Goal: Task Accomplishment & Management: Use online tool/utility

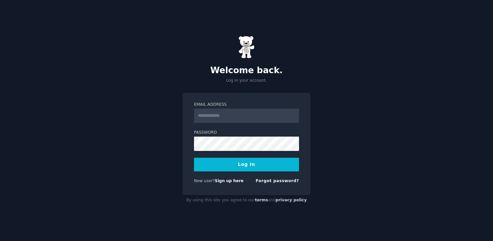
click at [235, 117] on input "Email Address" at bounding box center [246, 116] width 105 height 14
type input "**********"
click at [198, 153] on form "**********" at bounding box center [246, 144] width 105 height 85
click at [248, 165] on button "Log In" at bounding box center [246, 165] width 105 height 14
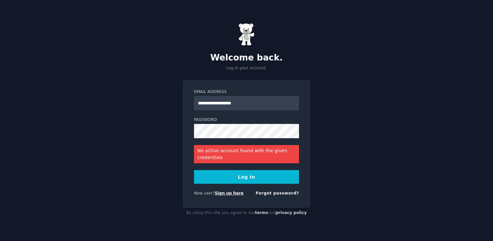
click at [234, 195] on link "Sign up here" at bounding box center [229, 193] width 29 height 5
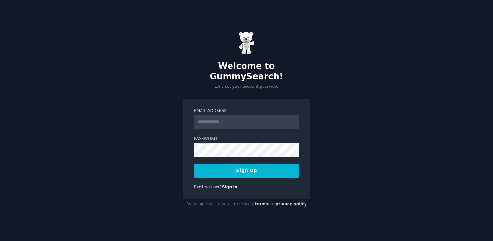
click at [228, 119] on input "Email Address" at bounding box center [246, 122] width 105 height 14
click at [176, 150] on div "Welcome to GummySearch! Let's set your account password Email Address Password …" at bounding box center [246, 120] width 493 height 241
click at [235, 117] on input "Email Address" at bounding box center [246, 122] width 105 height 14
click at [221, 125] on form "Email Address Password 8 or more characters Alphanumeric characters No common p…" at bounding box center [246, 143] width 105 height 70
click at [194, 157] on div at bounding box center [194, 157] width 0 height 0
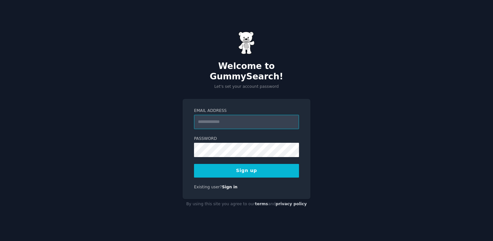
type input "**********"
click at [251, 164] on button "Sign up" at bounding box center [246, 171] width 105 height 14
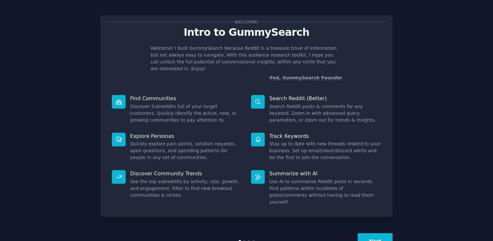
scroll to position [4, 0]
click at [289, 96] on div "Search Reddit (Better) Search Reddit posts & comments for any keyword. Zoom in …" at bounding box center [315, 110] width 139 height 38
click at [291, 105] on dd "Search Reddit posts & comments for any keyword. Zoom in with advanced query par…" at bounding box center [325, 113] width 112 height 21
click at [383, 234] on button "Next" at bounding box center [374, 242] width 35 height 16
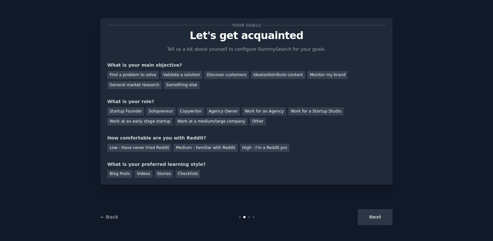
click at [150, 89] on div "Your goals Let's get acquainted Tell us a bit about yourself to configure Gummy…" at bounding box center [246, 101] width 278 height 153
click at [150, 84] on div "General market research" at bounding box center [134, 85] width 54 height 8
click at [313, 75] on div "Monitor my brand" at bounding box center [327, 75] width 40 height 8
click at [145, 87] on div "General market research" at bounding box center [134, 85] width 54 height 8
click at [194, 112] on div "Copywriter" at bounding box center [191, 112] width 26 height 8
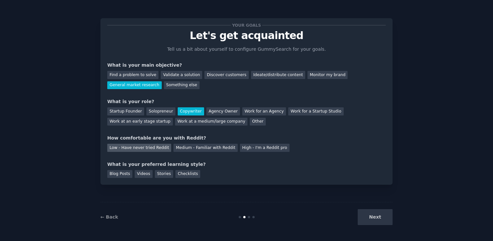
click at [154, 149] on div "Low - Have never tried Reddit" at bounding box center [139, 148] width 64 height 8
click at [123, 178] on div "Blog Posts" at bounding box center [119, 174] width 25 height 8
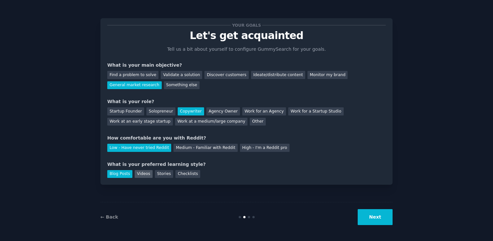
click at [143, 175] on div "Videos" at bounding box center [144, 174] width 18 height 8
click at [159, 175] on div "Stories" at bounding box center [164, 174] width 18 height 8
click at [146, 176] on div "Videos" at bounding box center [144, 174] width 18 height 8
click at [121, 175] on div "Blog Posts" at bounding box center [119, 174] width 25 height 8
click at [179, 175] on div "Checklists" at bounding box center [187, 174] width 25 height 8
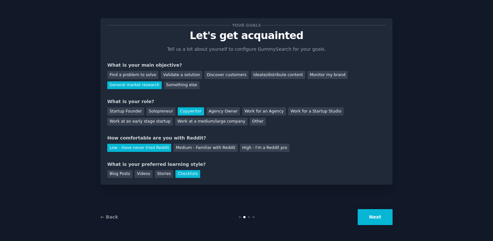
click at [380, 218] on button "Next" at bounding box center [374, 218] width 35 height 16
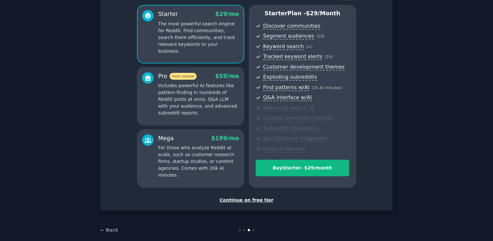
scroll to position [62, 0]
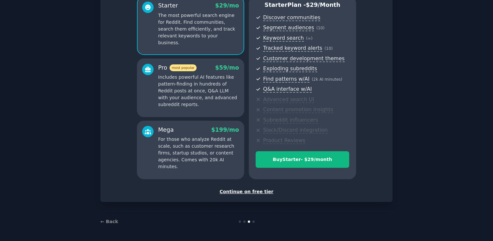
click at [246, 192] on div "Continue on free tier" at bounding box center [246, 192] width 278 height 7
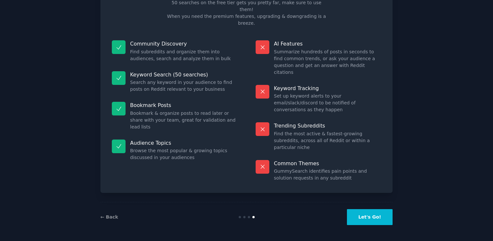
scroll to position [12, 0]
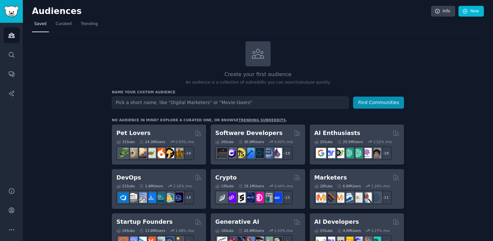
click at [217, 104] on input "text" at bounding box center [230, 103] width 237 height 12
click at [214, 107] on input "text" at bounding box center [230, 103] width 237 height 12
type input "Snorers"
click at [390, 100] on button "Find Communities" at bounding box center [378, 103] width 51 height 12
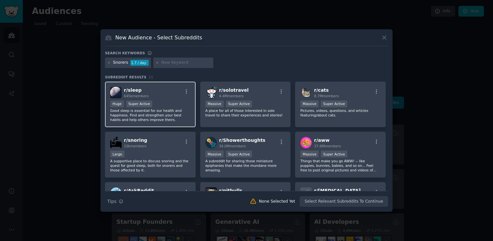
click at [138, 114] on p "Good sleep is essential for our health and happiness. Find and strengthen your …" at bounding box center [150, 116] width 80 height 14
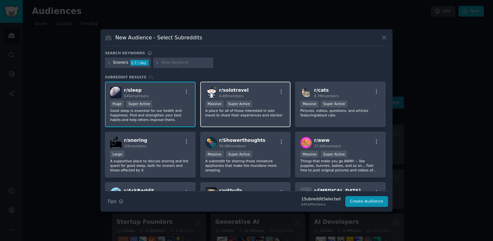
click at [268, 112] on p "A place for all of those interested in solo travel to share their experiences a…" at bounding box center [245, 113] width 80 height 9
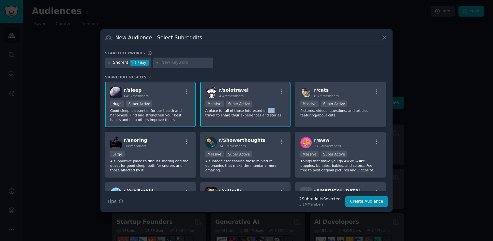
click at [268, 112] on p "A place for all of those interested in solo travel to share their experiences a…" at bounding box center [245, 113] width 80 height 9
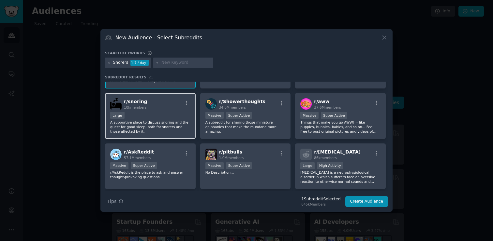
click at [173, 125] on p "A supportive place to discuss snoring and the quest for good sleep, both for sn…" at bounding box center [150, 127] width 80 height 14
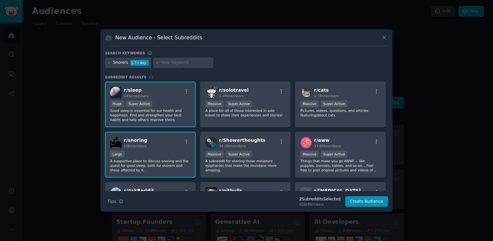
click at [190, 65] on input "text" at bounding box center [186, 63] width 50 height 6
type input "snoring"
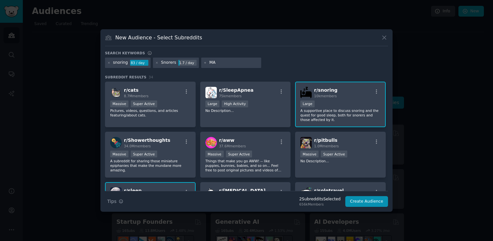
type input "M"
type input "[MEDICAL_DATA]"
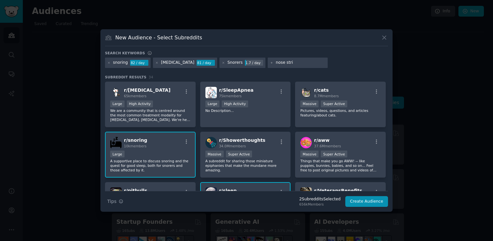
type input "nose strip"
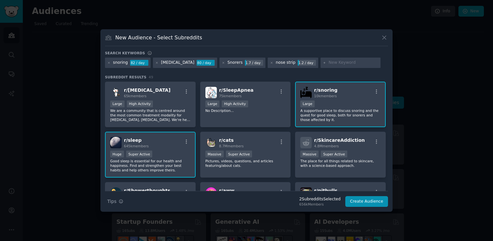
click at [297, 65] on div "1.2 / day" at bounding box center [306, 63] width 18 height 6
drag, startPoint x: 277, startPoint y: 64, endPoint x: 269, endPoint y: 65, distance: 7.8
click at [297, 65] on div "1.2 / day" at bounding box center [306, 63] width 18 height 6
click at [268, 63] on div "nose strip 1.2 / day" at bounding box center [293, 63] width 51 height 10
click at [270, 64] on icon at bounding box center [272, 63] width 4 height 4
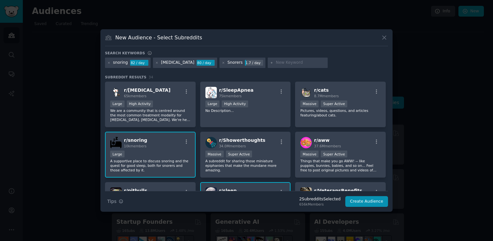
click at [276, 65] on input "text" at bounding box center [301, 63] width 50 height 6
type input "mouth tape"
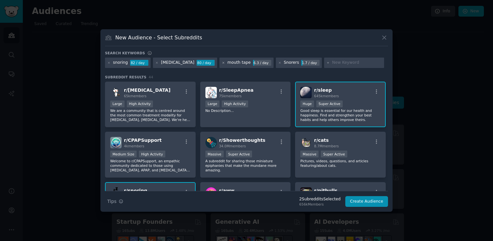
click at [222, 64] on icon at bounding box center [224, 63] width 4 height 4
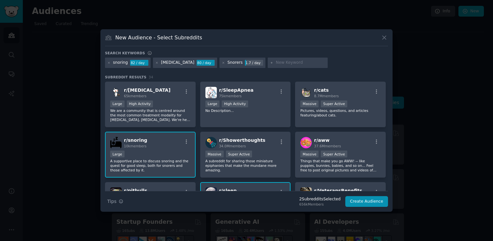
click at [276, 65] on input "text" at bounding box center [301, 63] width 50 height 6
type input "quietlab"
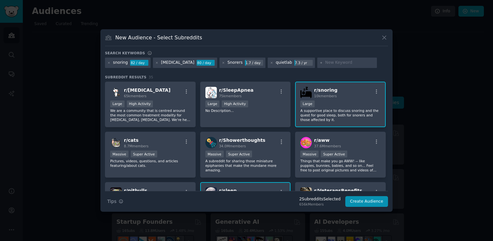
click at [276, 65] on div "quietlab" at bounding box center [284, 63] width 16 height 6
click at [325, 64] on input "text" at bounding box center [350, 63] width 50 height 6
click at [271, 62] on icon at bounding box center [272, 63] width 2 height 2
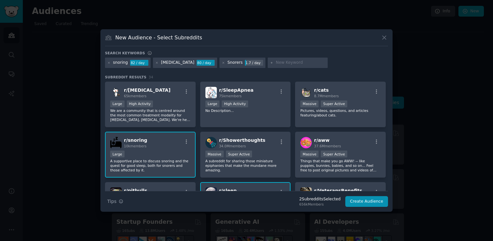
click at [270, 62] on icon at bounding box center [272, 63] width 4 height 4
click at [276, 64] on input "text" at bounding box center [301, 63] width 50 height 6
type input "Quietlab"
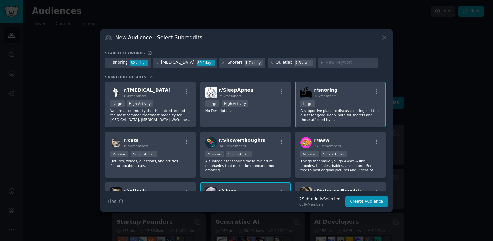
click at [326, 64] on input "text" at bounding box center [351, 63] width 50 height 6
type input "Sleep"
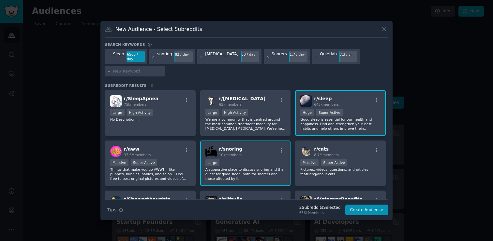
click at [133, 72] on input "text" at bounding box center [138, 72] width 50 height 6
type input "[MEDICAL_DATA] at night"
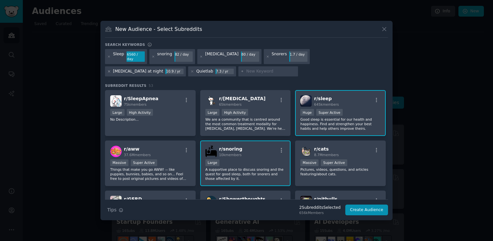
click at [111, 70] on icon at bounding box center [109, 72] width 4 height 4
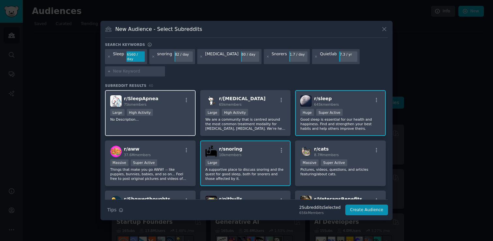
click at [171, 124] on div "r/ SleepApnea 75k members >= 80th percentile for submissions / day Large High A…" at bounding box center [150, 113] width 91 height 46
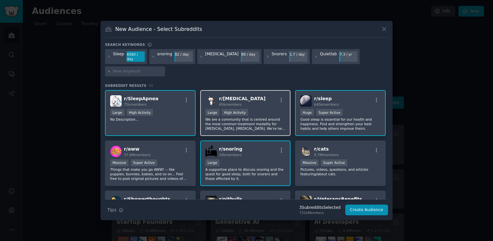
click at [258, 121] on p "We are a community that is centred around the most common treatment modality fo…" at bounding box center [245, 124] width 80 height 14
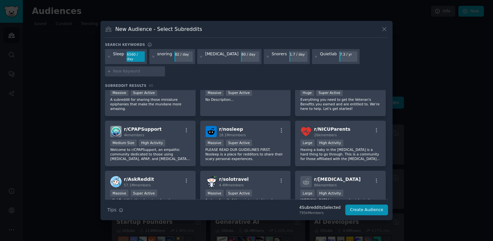
scroll to position [132, 0]
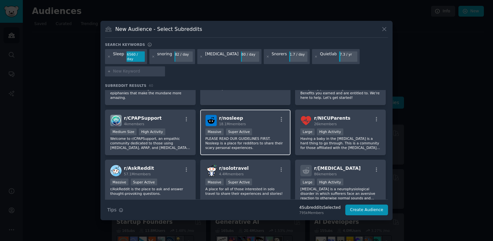
click at [247, 144] on p "PLEASE READ OUR GUIDELINES FIRST. Nosleep is a place for redditors to share the…" at bounding box center [245, 144] width 80 height 14
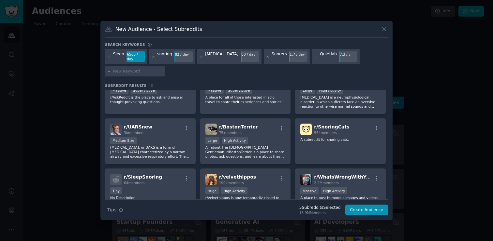
scroll to position [224, 0]
click at [341, 147] on div "r/ SnoringCats 554 members A subreddit for snoring cats." at bounding box center [340, 141] width 91 height 46
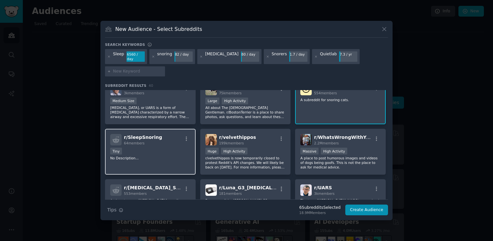
scroll to position [264, 0]
click at [168, 153] on div "Tiny" at bounding box center [150, 152] width 80 height 8
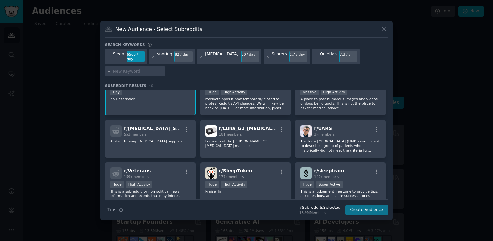
scroll to position [326, 0]
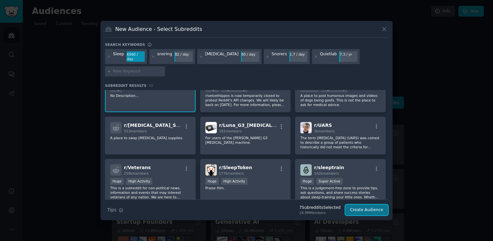
click at [372, 209] on button "Create Audience" at bounding box center [366, 210] width 43 height 11
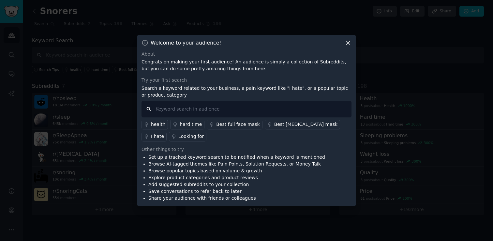
click at [248, 112] on input "text" at bounding box center [246, 109] width 210 height 17
type input "how to stop snoring"
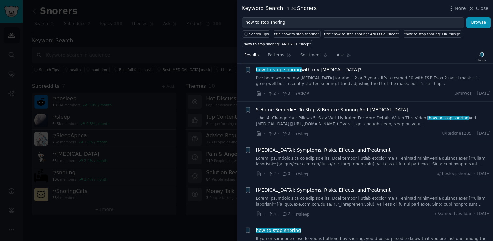
scroll to position [324, 0]
click at [477, 7] on span "Close" at bounding box center [482, 8] width 12 height 7
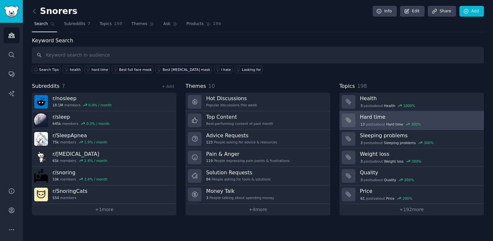
click at [409, 124] on span "300 %" at bounding box center [413, 124] width 16 height 5
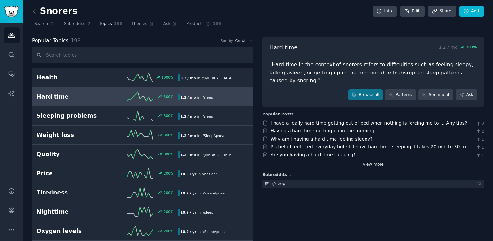
click at [381, 162] on link "View more" at bounding box center [372, 165] width 21 height 6
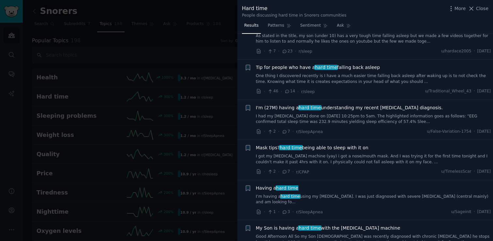
scroll to position [152, 0]
click at [483, 10] on span "Close" at bounding box center [482, 8] width 12 height 7
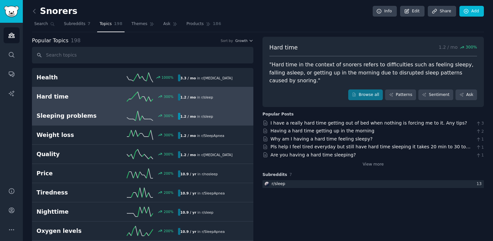
click at [93, 120] on h2 "Sleeping problems" at bounding box center [71, 116] width 71 height 8
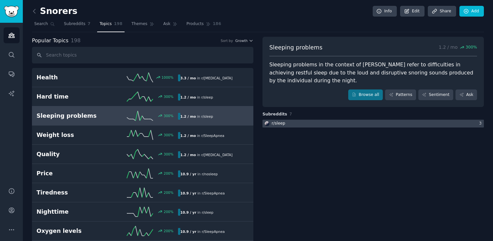
click at [372, 121] on div at bounding box center [372, 124] width 221 height 8
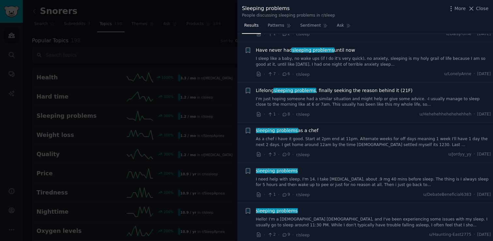
scroll to position [246, 0]
